Goal: Find specific page/section

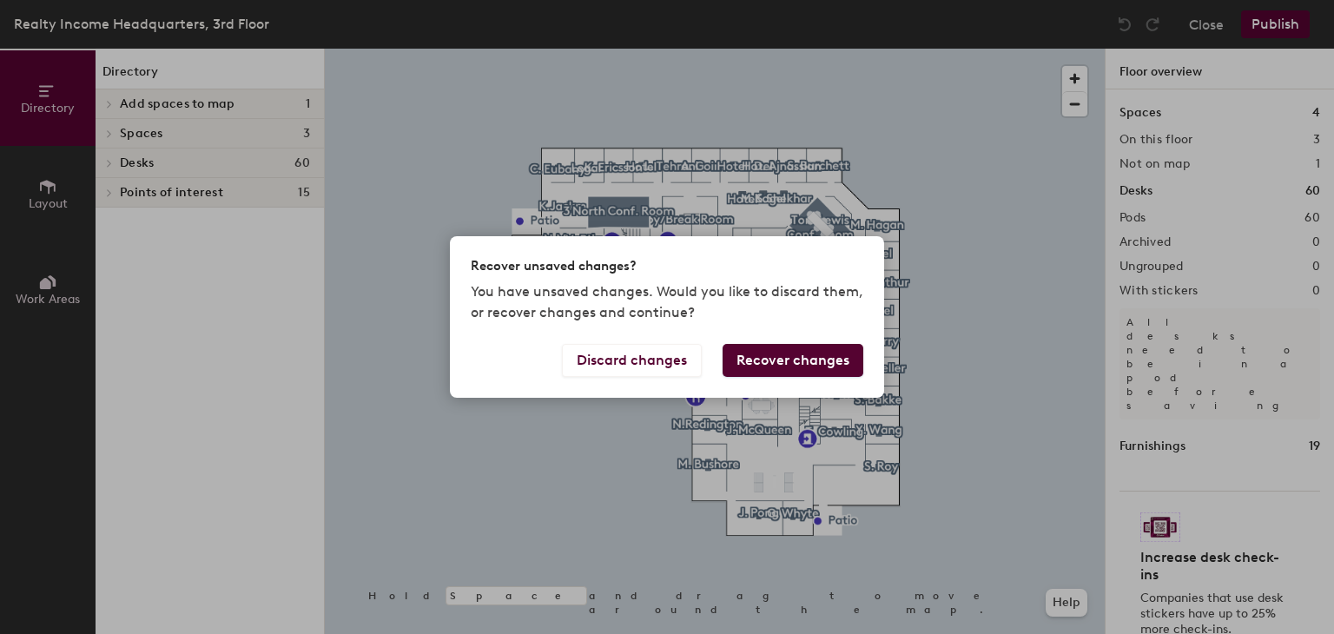
click at [757, 360] on button "Recover changes" at bounding box center [793, 360] width 141 height 33
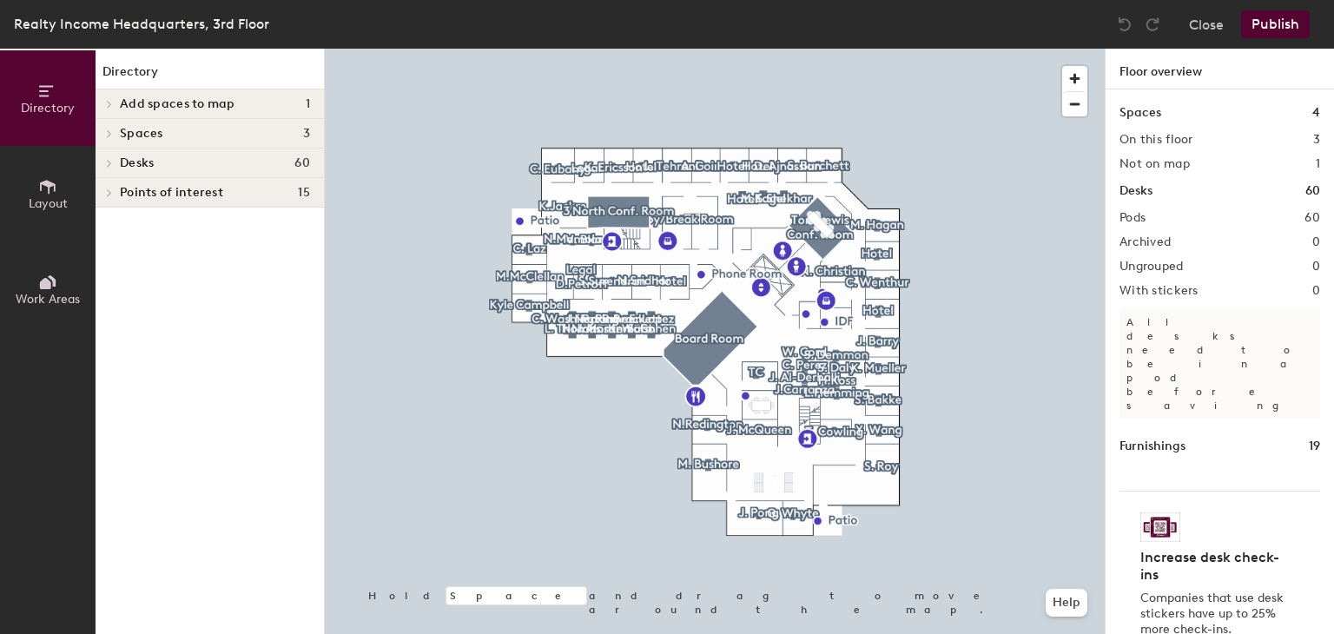
click at [187, 166] on h4 "Desks 60" at bounding box center [215, 163] width 190 height 14
